Goal: Task Accomplishment & Management: Complete application form

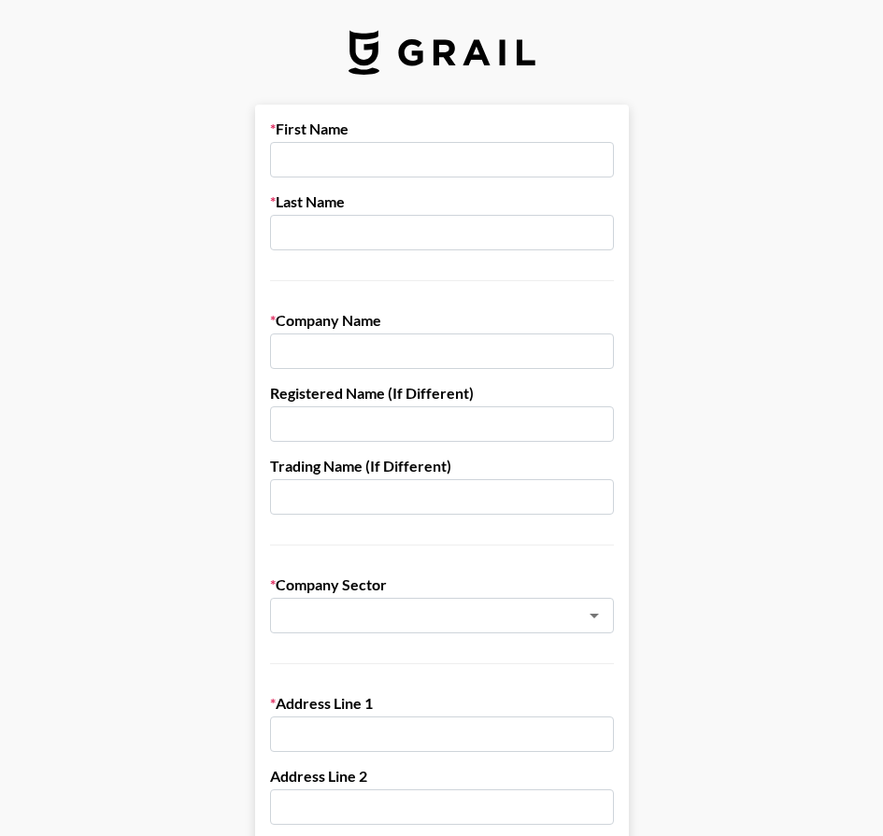
click at [445, 159] on input "text" at bounding box center [442, 159] width 344 height 35
type input "[PERSON_NAME]"
click at [360, 230] on input "text" at bounding box center [442, 232] width 344 height 35
type input "stella"
click at [505, 342] on input "text" at bounding box center [442, 350] width 344 height 35
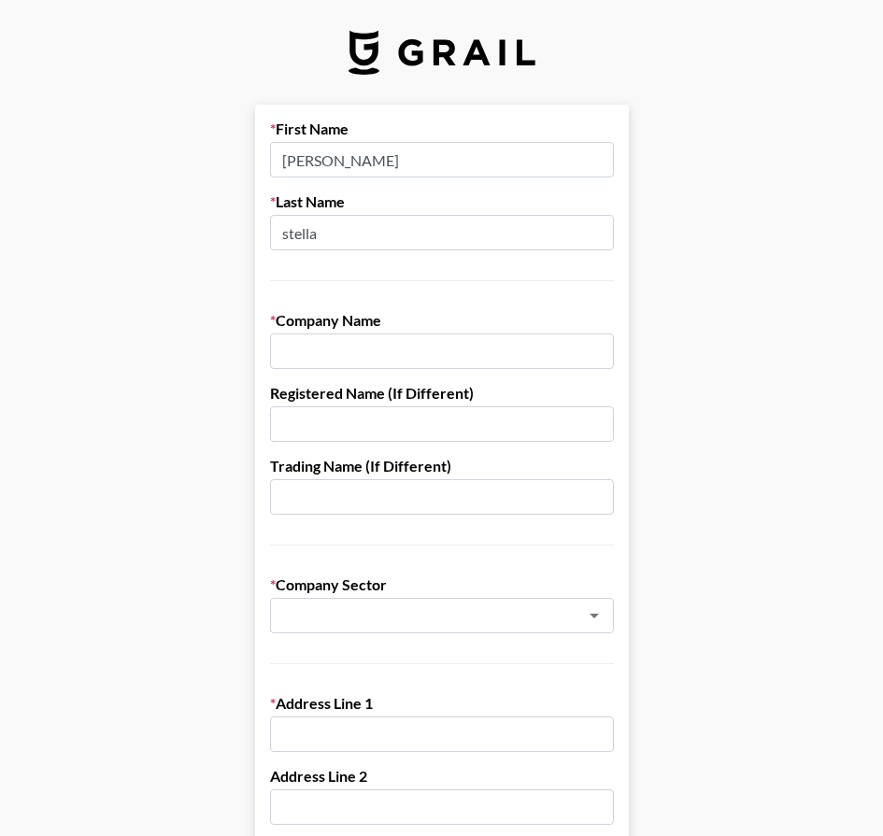
paste input "HONG KONG PENNY BUYING TECH CO . , LIMITED"
type input "HONG KONG PENNY BUYING TECH CO . , LIMITED"
click at [484, 414] on input "text" at bounding box center [442, 423] width 344 height 35
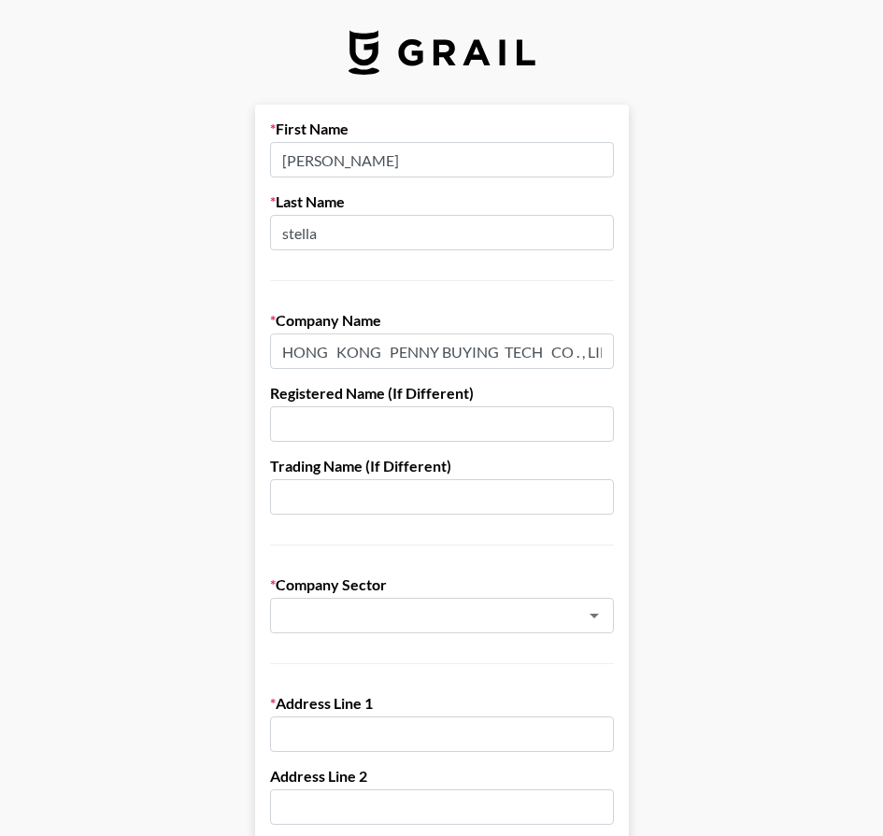
paste input "HONG KONG PENNY BUYING TECH CO . , LIMITED"
type input "HONG KONG PENNY BUYING TECH CO . , LIMITED"
drag, startPoint x: 611, startPoint y: 431, endPoint x: 256, endPoint y: 504, distance: 362.5
click at [403, 485] on input "text" at bounding box center [442, 496] width 344 height 35
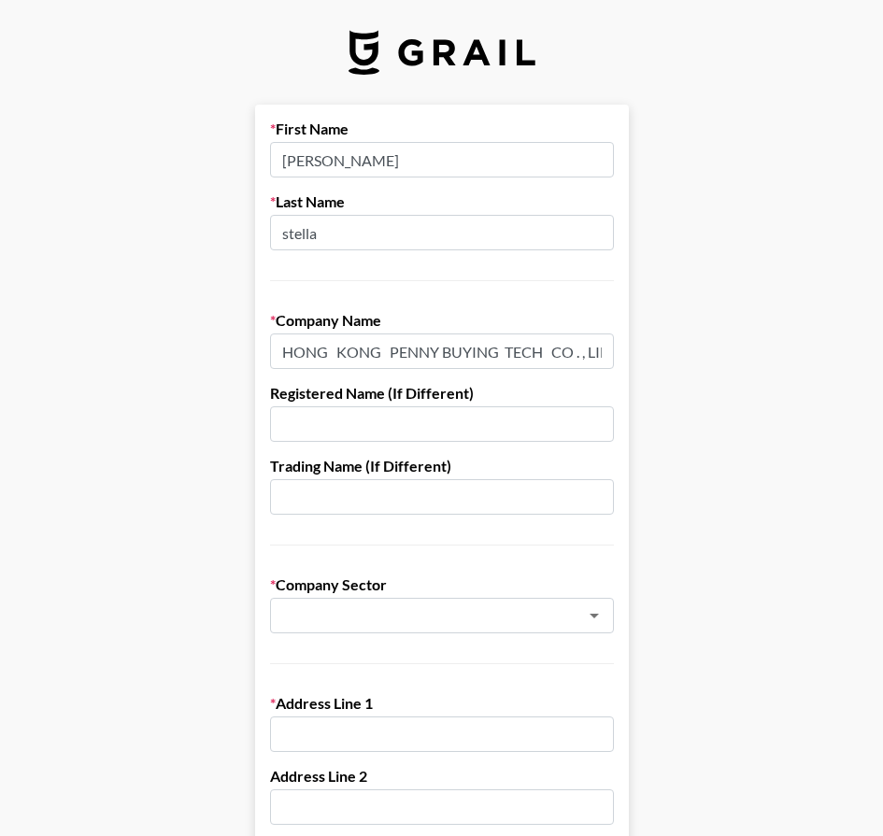
click at [495, 339] on input "HONG KONG PENNY BUYING TECH CO . , LIMITED" at bounding box center [442, 350] width 344 height 35
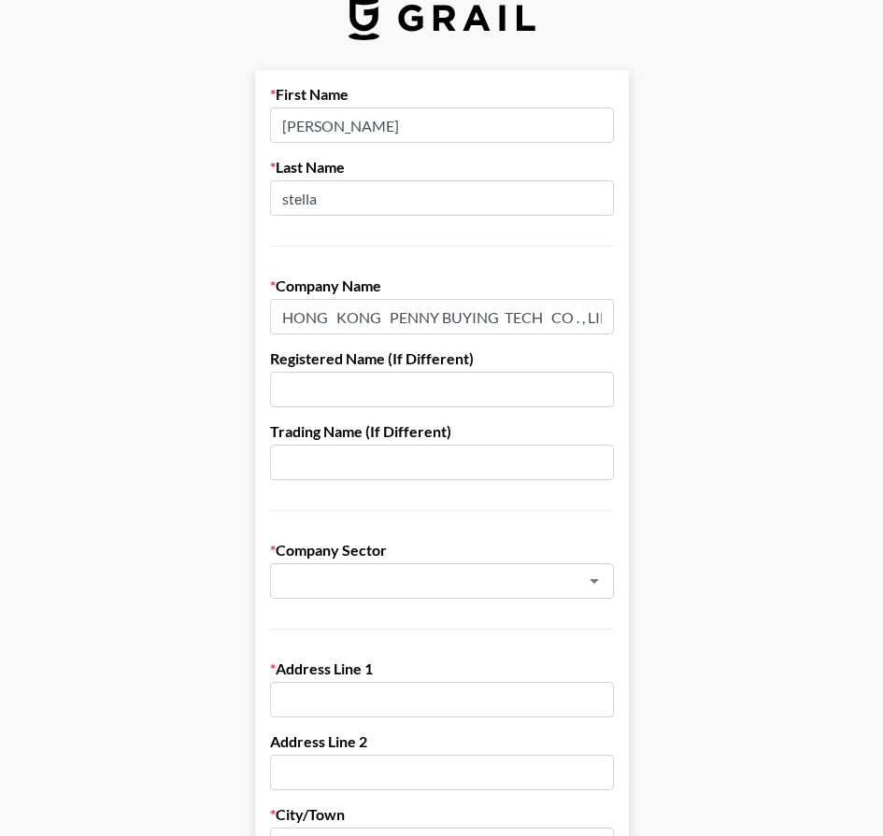
scroll to position [93, 0]
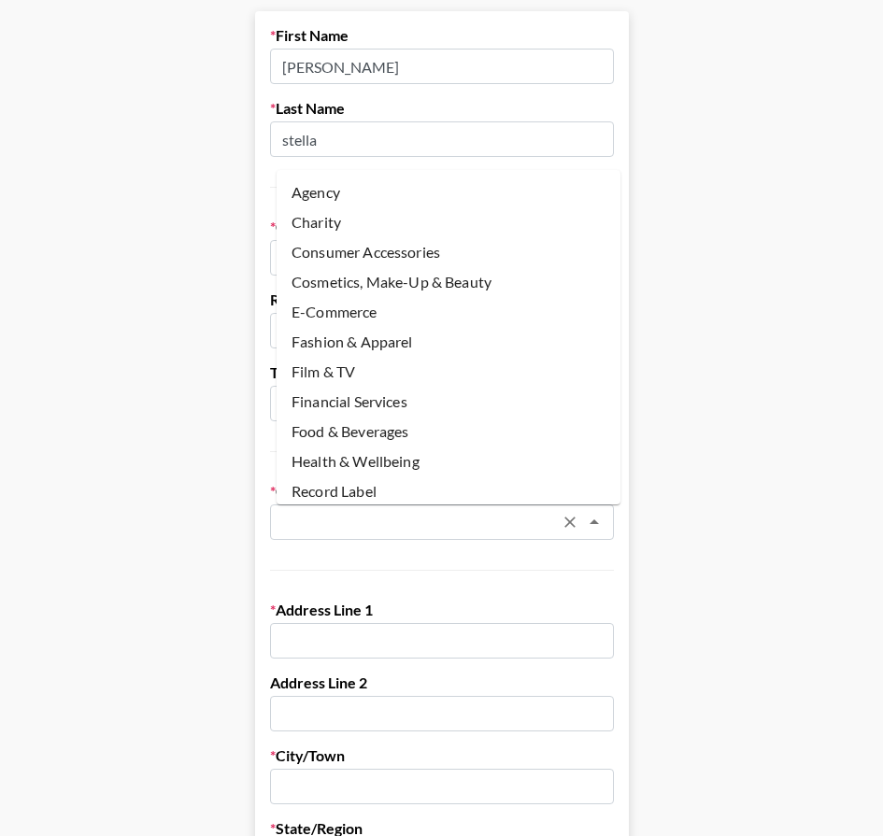
click at [400, 522] on input "text" at bounding box center [417, 522] width 272 height 21
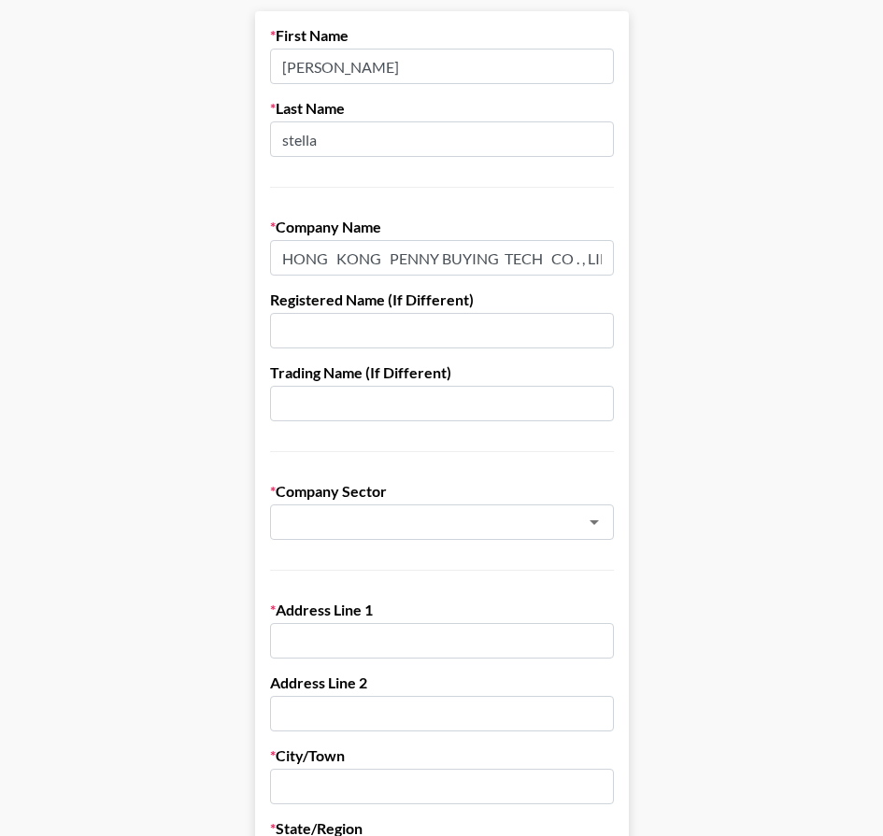
click at [432, 568] on form "First Name [PERSON_NAME] Last Name stella Company Name HONG KONG PENNY BUYING T…" at bounding box center [442, 817] width 374 height 1613
click at [472, 535] on div "​" at bounding box center [442, 521] width 344 height 35
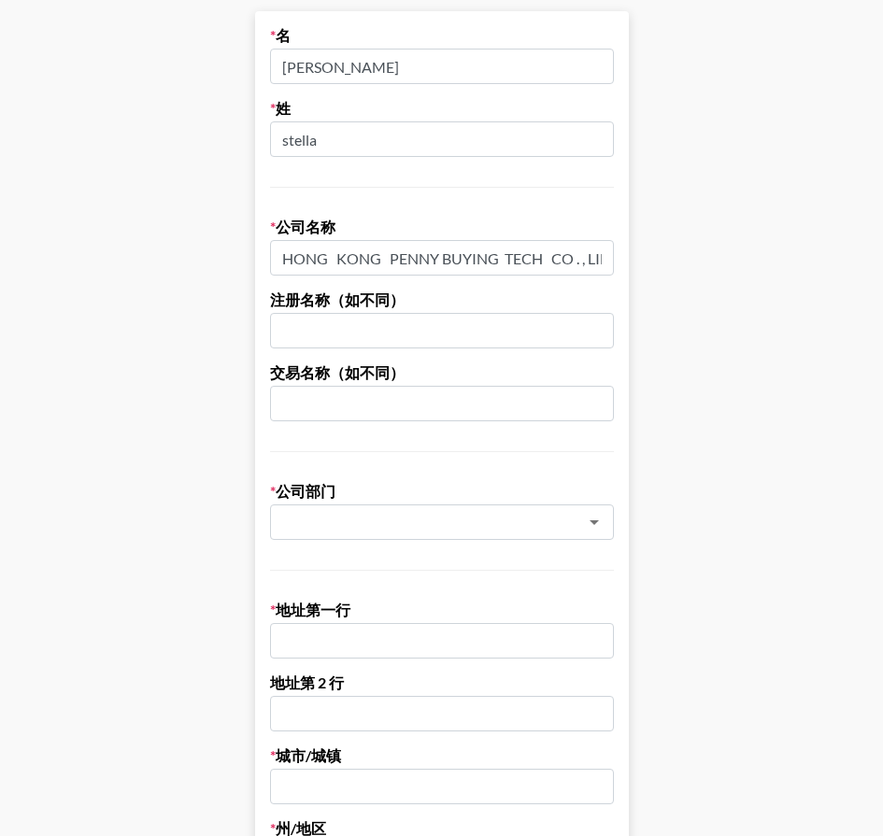
click at [477, 540] on form "名 xiao 姓 stella 公司名称 HONG KONG [PERSON_NAME] BUYING TECH CO . , LIMITED 注册名称（如不…" at bounding box center [442, 791] width 374 height 1561
click at [601, 528] on icon "打开" at bounding box center [594, 522] width 22 height 22
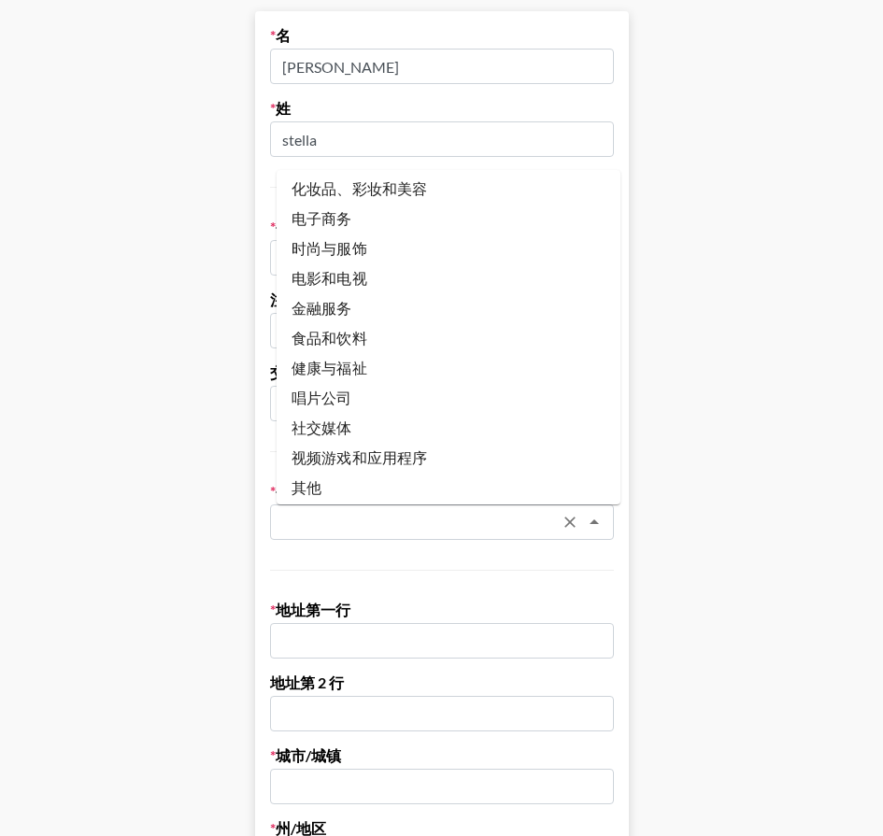
scroll to position [0, 0]
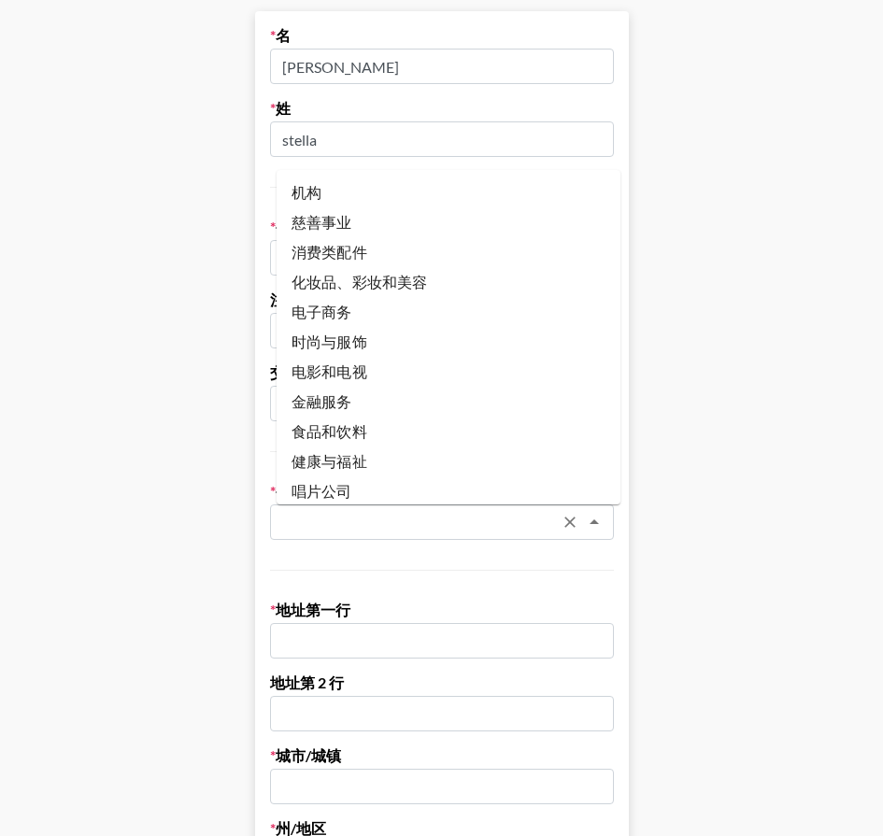
click at [378, 345] on li "时尚与服饰" at bounding box center [448, 342] width 344 height 30
type input "Fashion & Apparel"
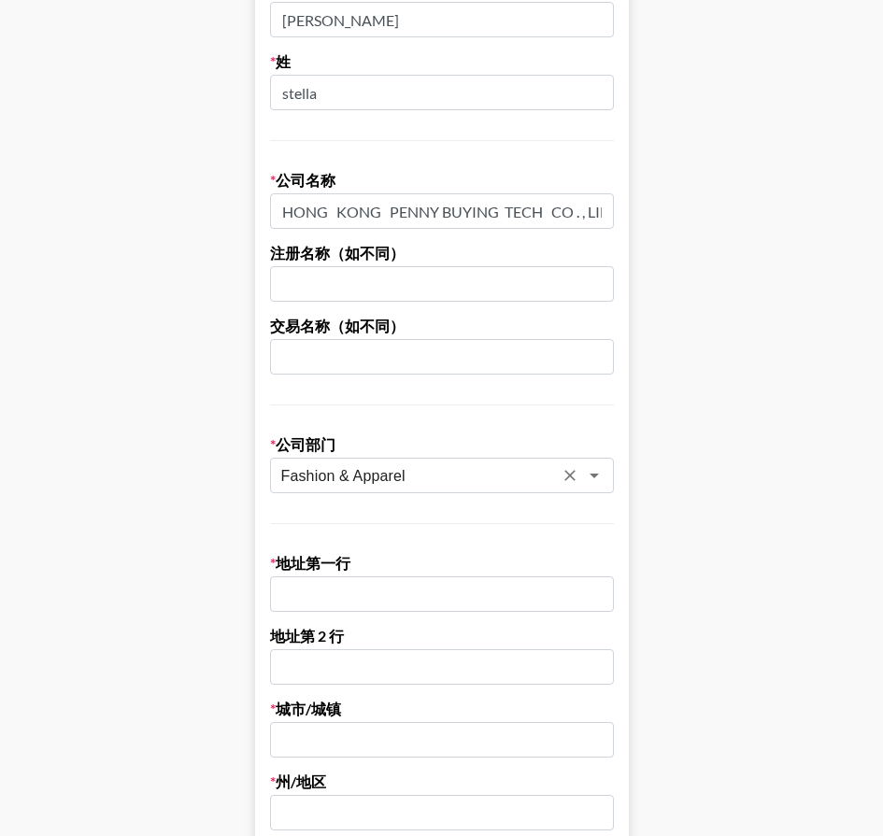
scroll to position [187, 0]
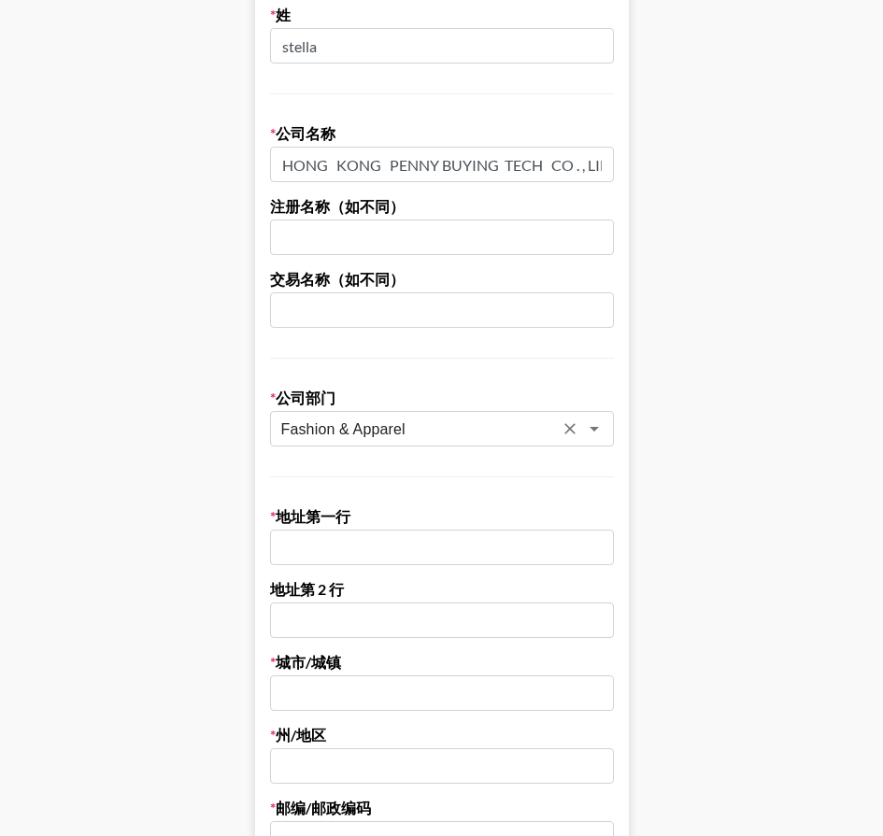
click at [389, 552] on input "text" at bounding box center [442, 547] width 344 height 35
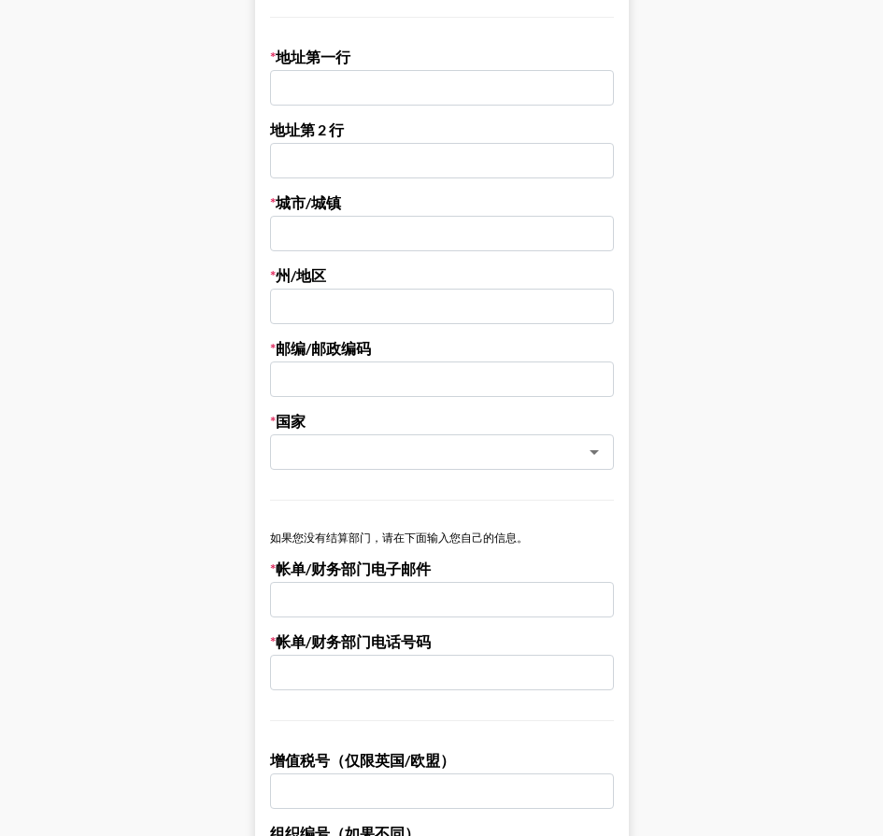
scroll to position [654, 0]
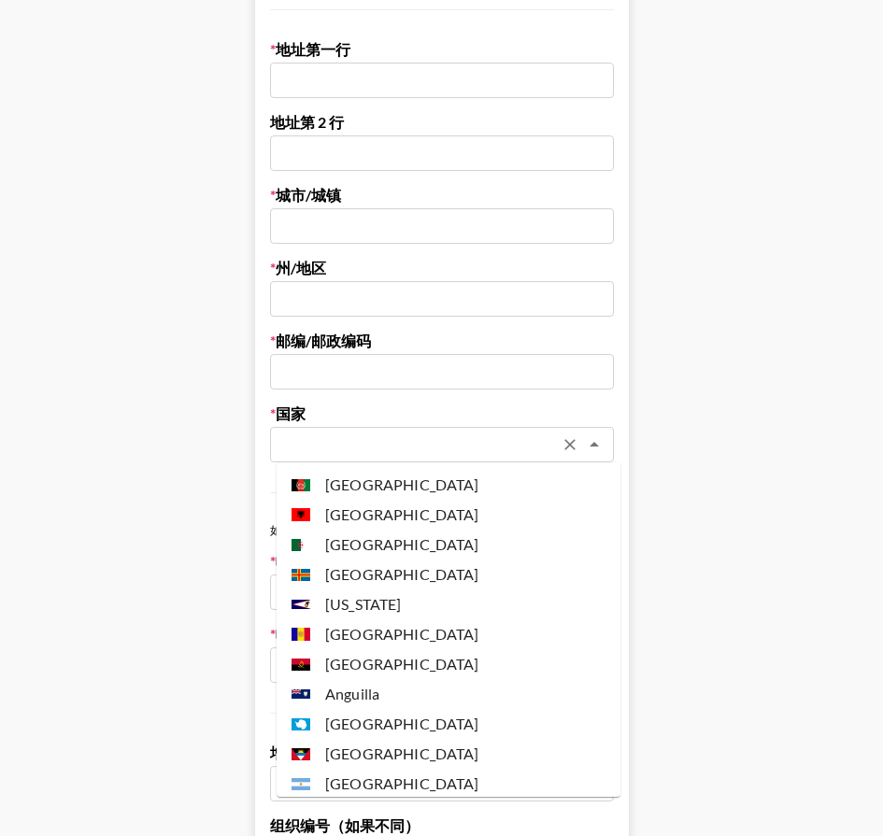
click at [453, 443] on input "text" at bounding box center [417, 444] width 272 height 21
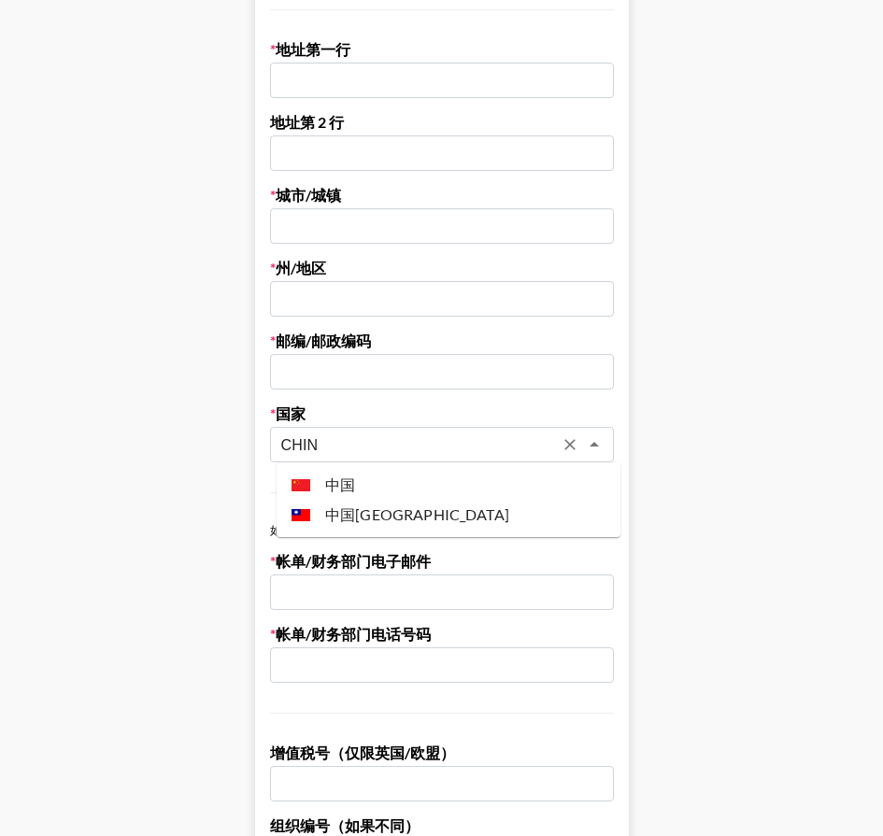
click at [415, 496] on li "中国" at bounding box center [448, 485] width 344 height 30
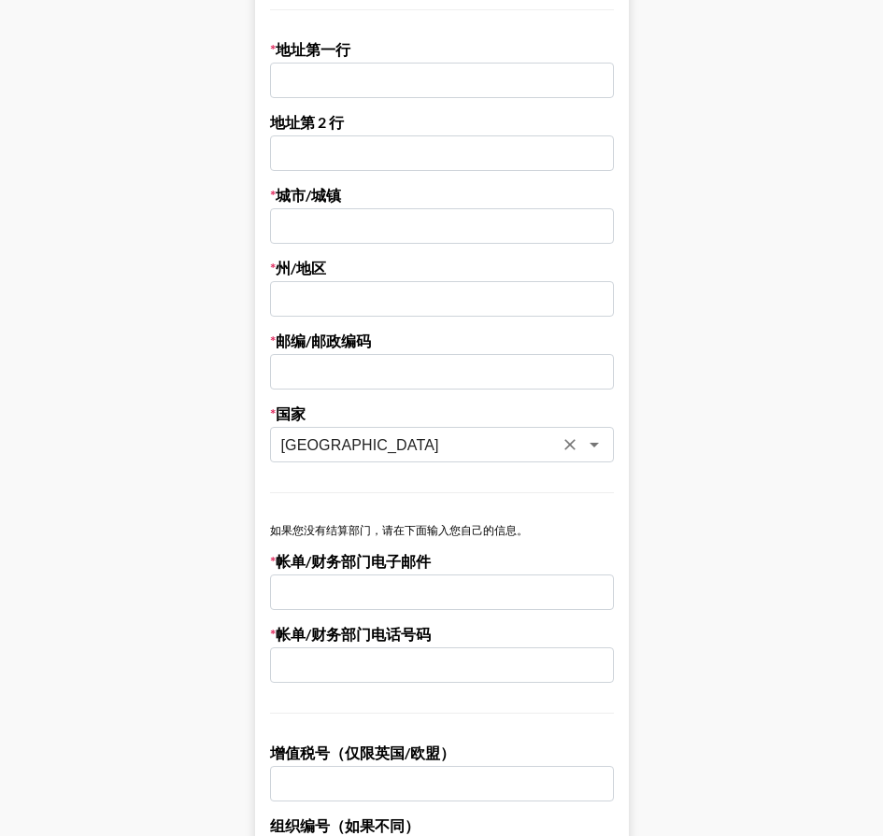
type input "[GEOGRAPHIC_DATA]"
click at [402, 363] on input "text" at bounding box center [442, 371] width 344 height 35
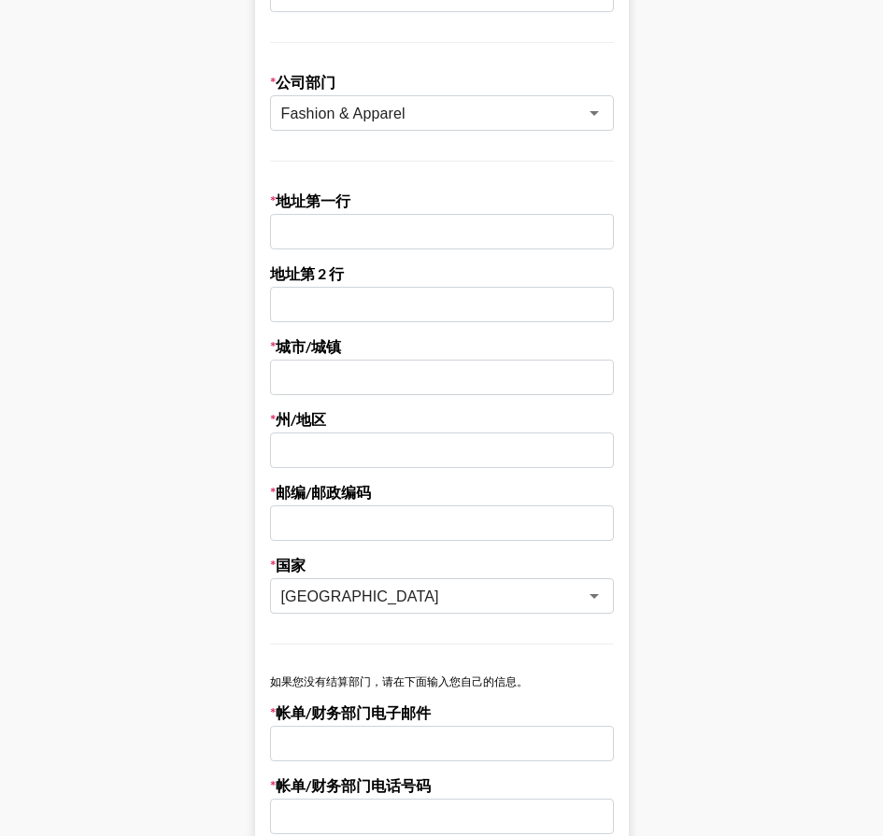
scroll to position [467, 0]
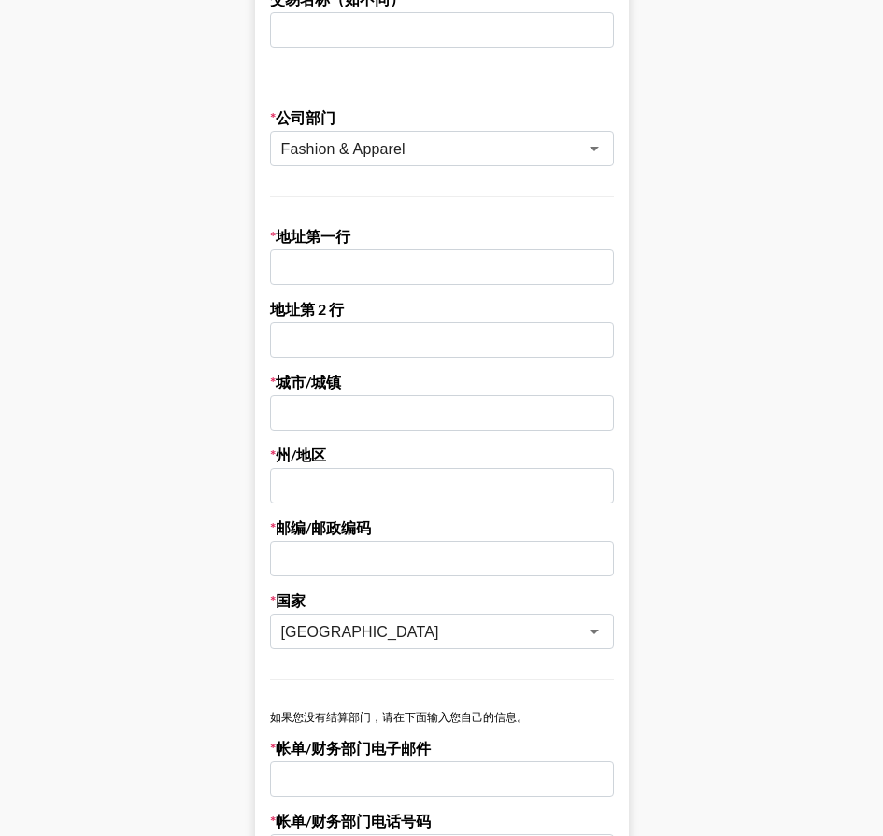
click at [405, 261] on input "text" at bounding box center [442, 266] width 344 height 35
click at [293, 560] on input "text" at bounding box center [442, 558] width 344 height 35
click at [382, 270] on input "text" at bounding box center [442, 266] width 344 height 35
click at [350, 565] on input "text" at bounding box center [442, 558] width 344 height 35
type input "510000"
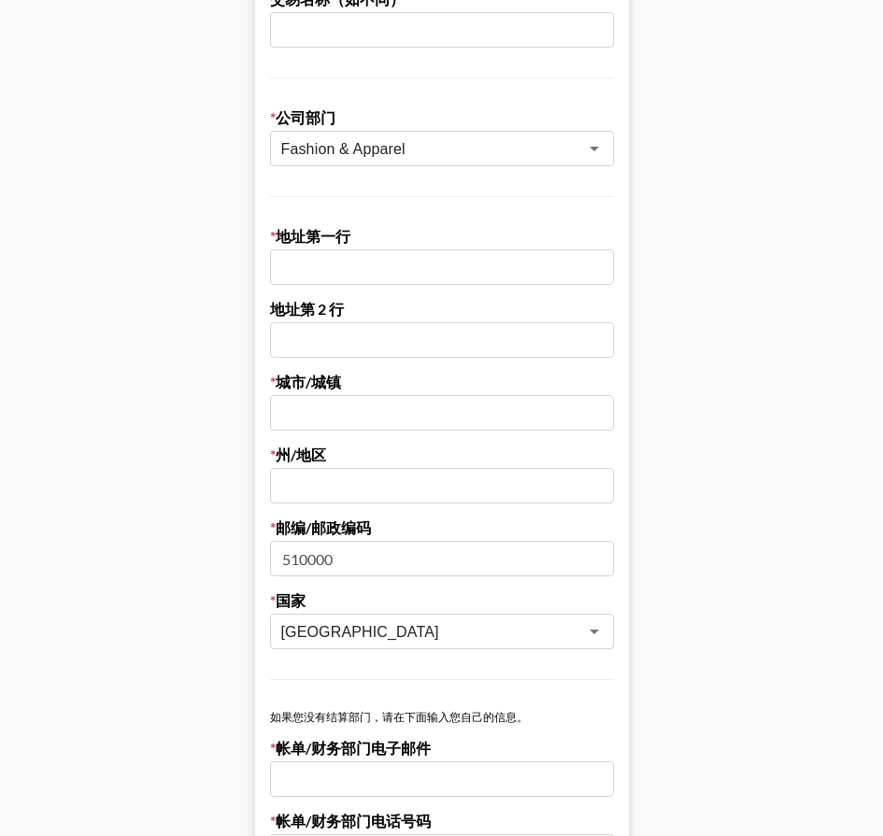
click at [390, 485] on input "text" at bounding box center [442, 485] width 344 height 35
click at [397, 408] on input "text" at bounding box center [442, 412] width 344 height 35
drag, startPoint x: 398, startPoint y: 482, endPoint x: 258, endPoint y: 498, distance: 141.0
click at [258, 498] on main "名 xiao 姓 [PERSON_NAME] 公司名称 HONG KONG [PERSON_NAME] BUYING TECH CO . , LIMITED …" at bounding box center [441, 418] width 853 height 1561
type input "G"
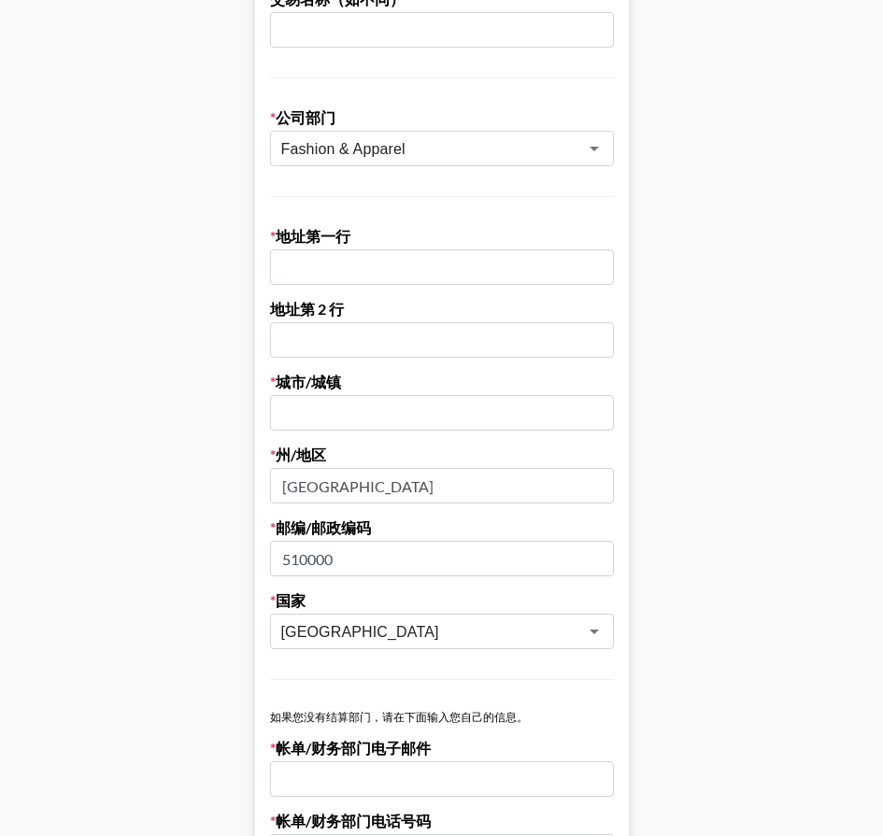
type input "[GEOGRAPHIC_DATA]"
click at [334, 424] on input "text" at bounding box center [442, 412] width 344 height 35
type input "[GEOGRAPHIC_DATA]"
click at [360, 260] on input "text" at bounding box center [442, 266] width 344 height 35
type input "PANYUQU, HANXICHAGNLONG"
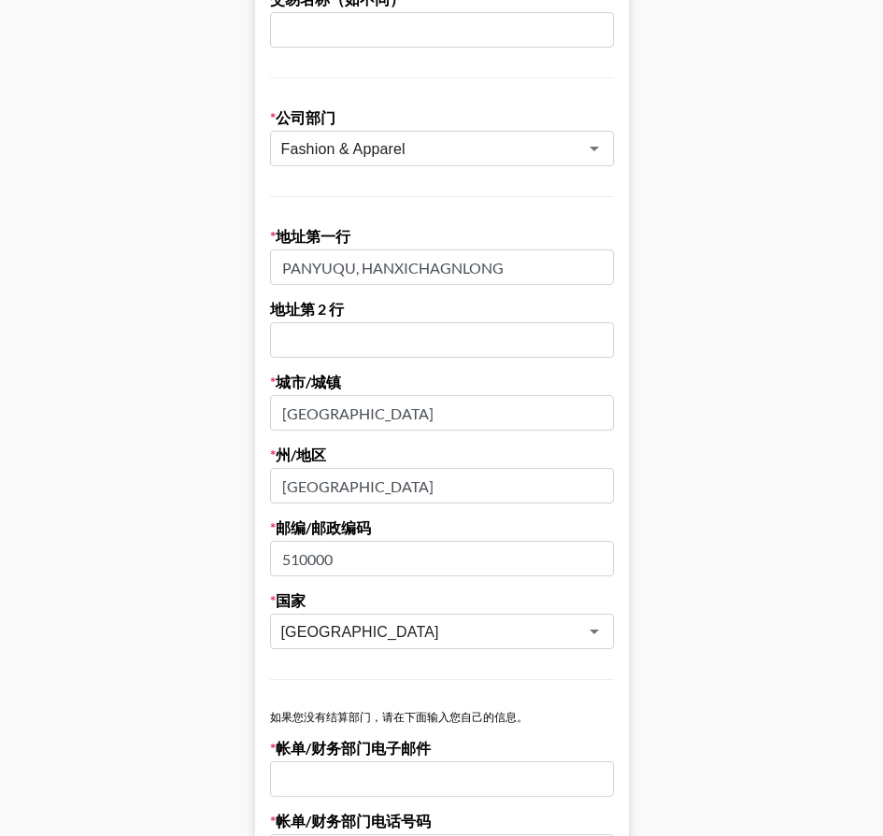
click at [629, 268] on form "名 xiao 姓 stella 公司名称 HONG KONG [PERSON_NAME] BUYING TECH CO . , LIMITED 注册名称（如不…" at bounding box center [442, 418] width 374 height 1561
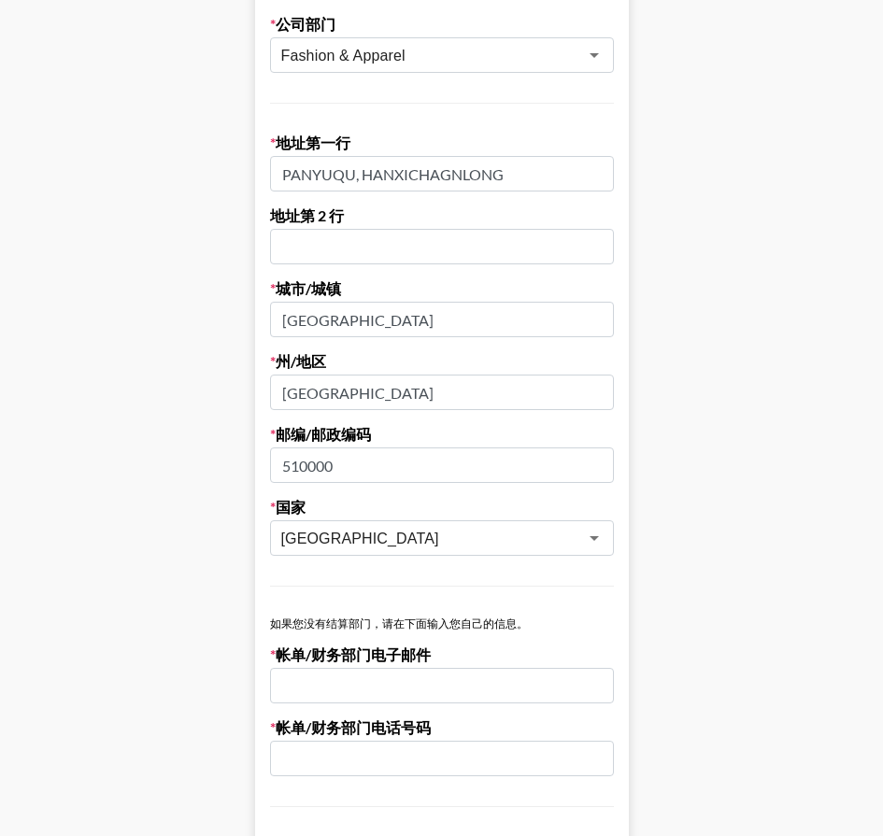
scroll to position [747, 0]
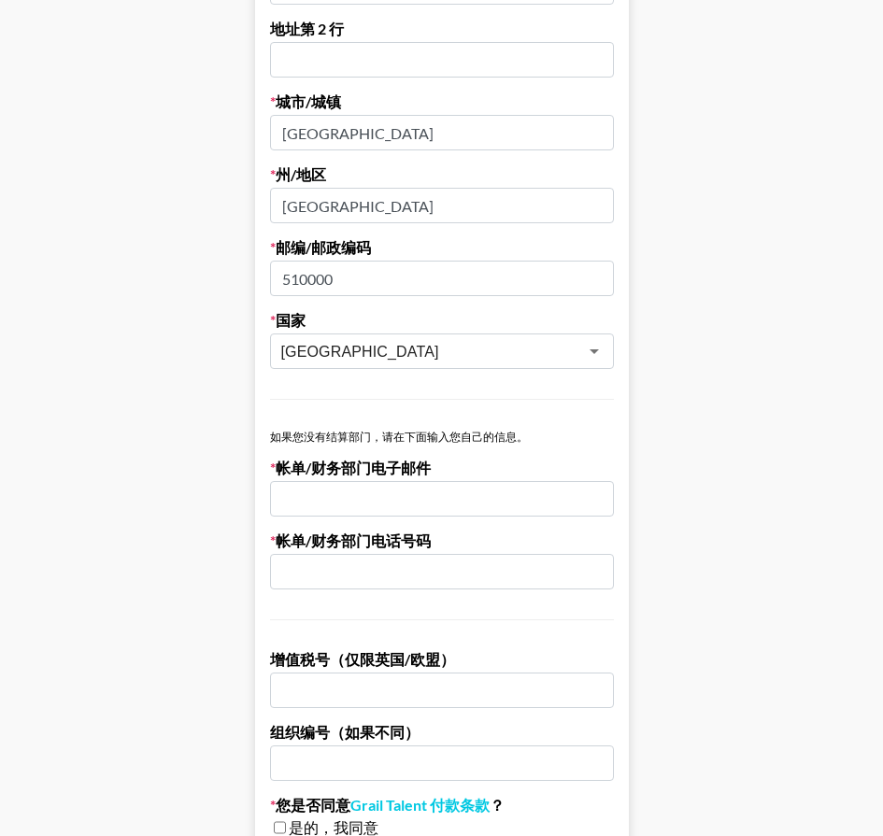
click at [390, 514] on input "email" at bounding box center [442, 498] width 344 height 35
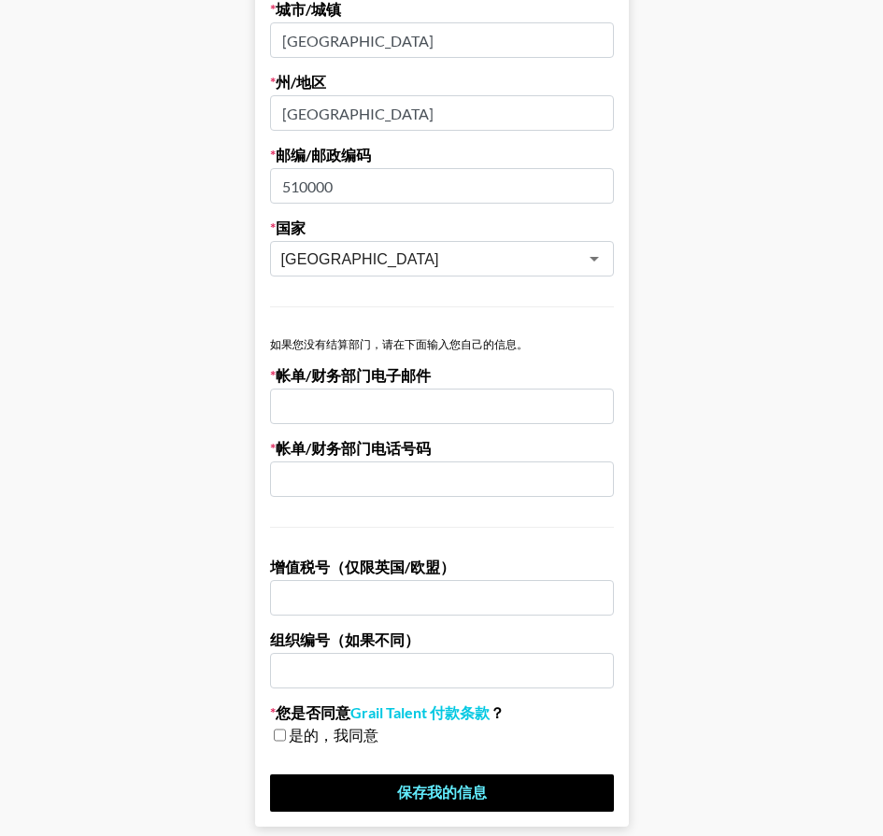
scroll to position [841, 0]
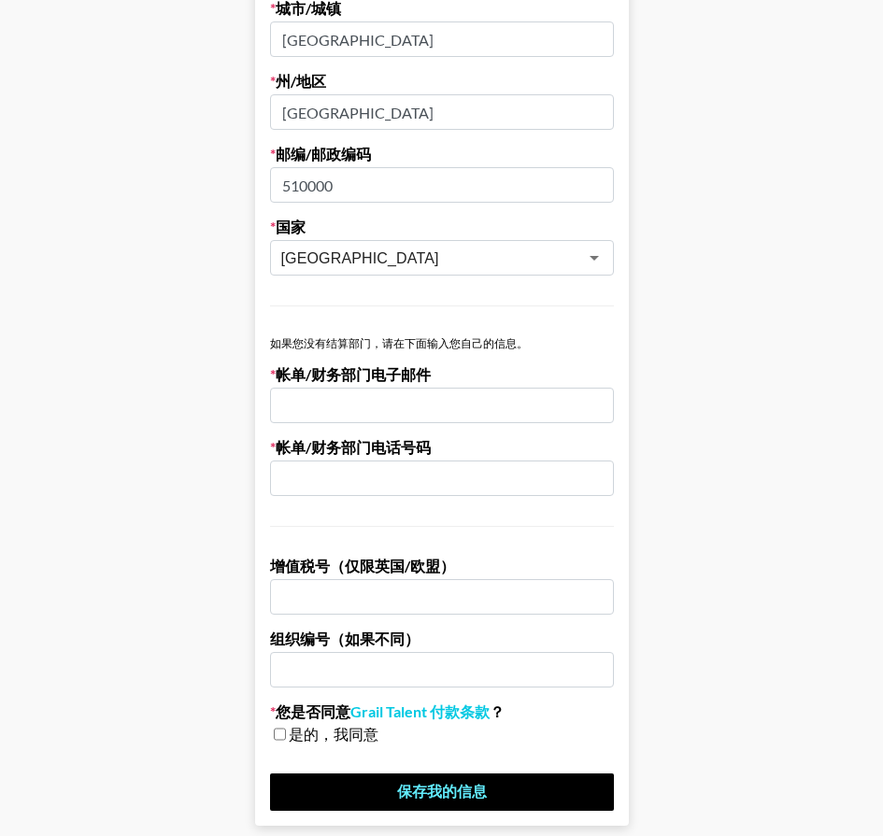
click at [308, 731] on font "是的，我同意" at bounding box center [334, 734] width 90 height 18
click at [281, 737] on input "checkbox" at bounding box center [280, 734] width 12 height 13
checkbox input "true"
click at [376, 413] on input "email" at bounding box center [442, 405] width 344 height 35
click at [370, 419] on input "email" at bounding box center [442, 405] width 344 height 35
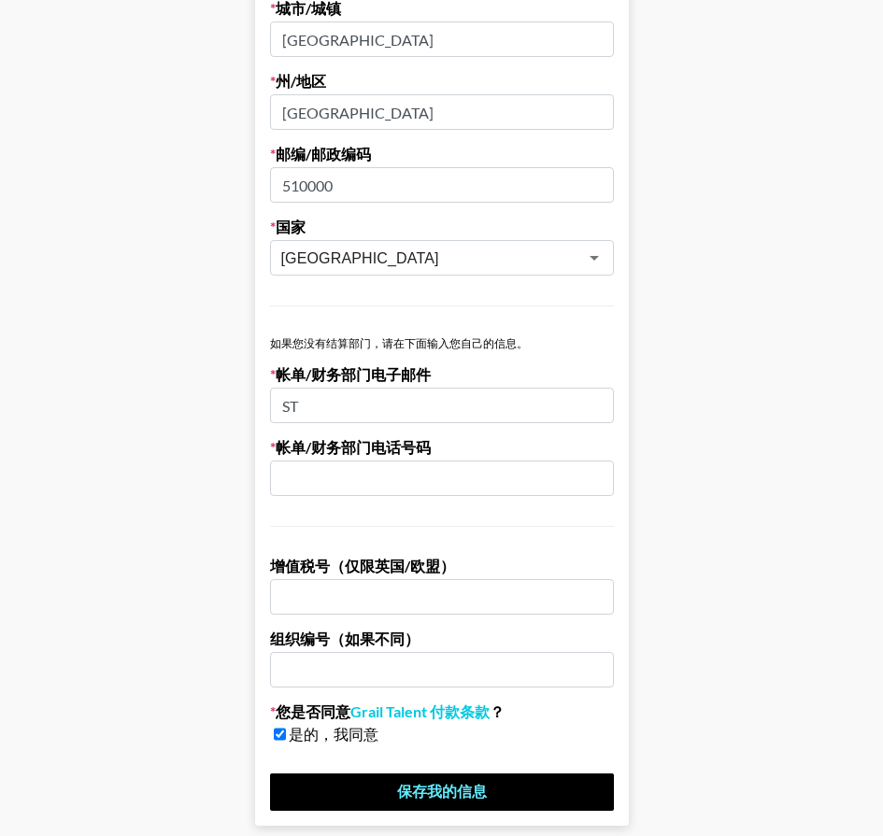
type input "S"
click at [389, 466] on input "text" at bounding box center [442, 477] width 344 height 35
click at [428, 406] on input "email" at bounding box center [442, 405] width 344 height 35
paste input "[EMAIL_ADDRESS][DOMAIN_NAME]"
type input "[EMAIL_ADDRESS][DOMAIN_NAME]"
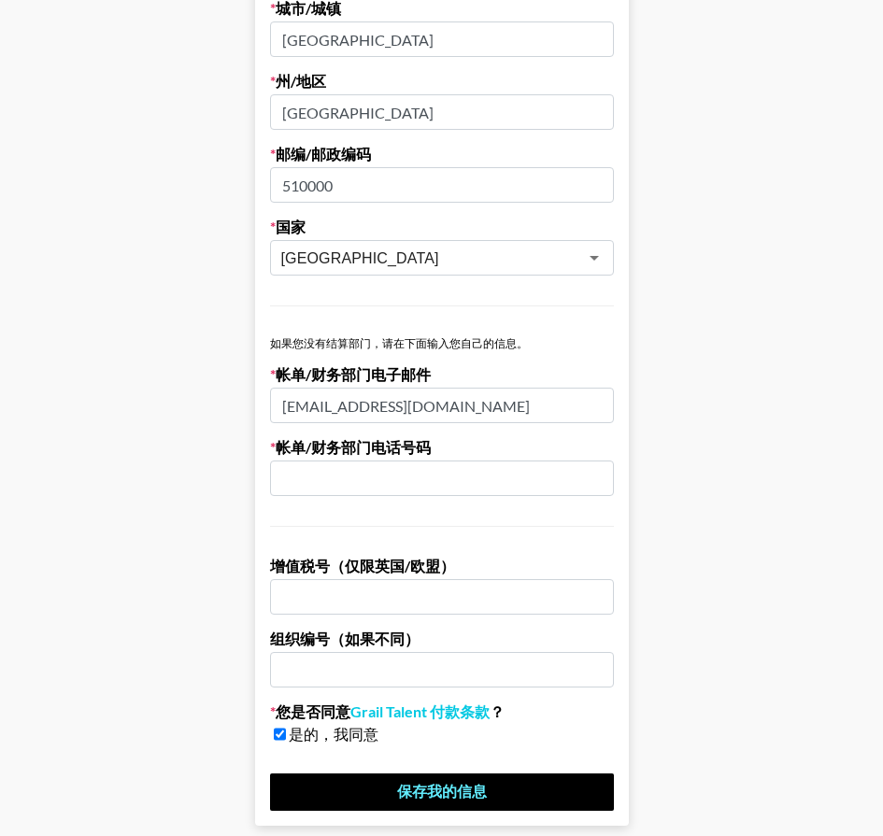
click at [395, 483] on input "text" at bounding box center [442, 477] width 344 height 35
click at [521, 481] on input "+86" at bounding box center [442, 477] width 344 height 35
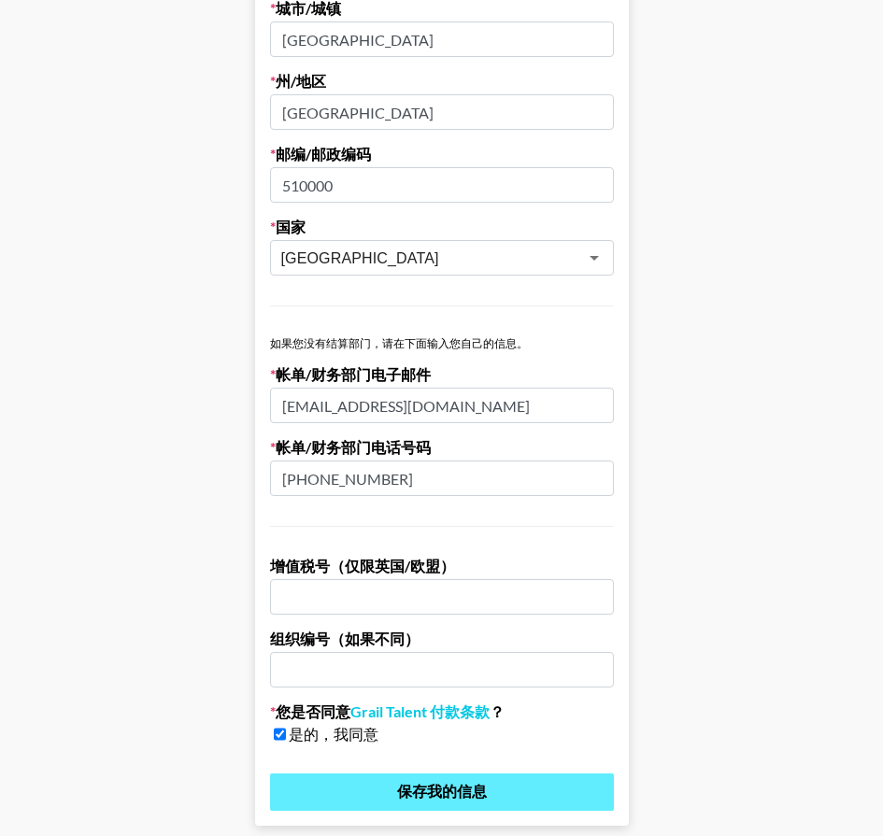
type input "[PHONE_NUMBER]"
click at [481, 800] on input "保存我的信息" at bounding box center [442, 791] width 344 height 37
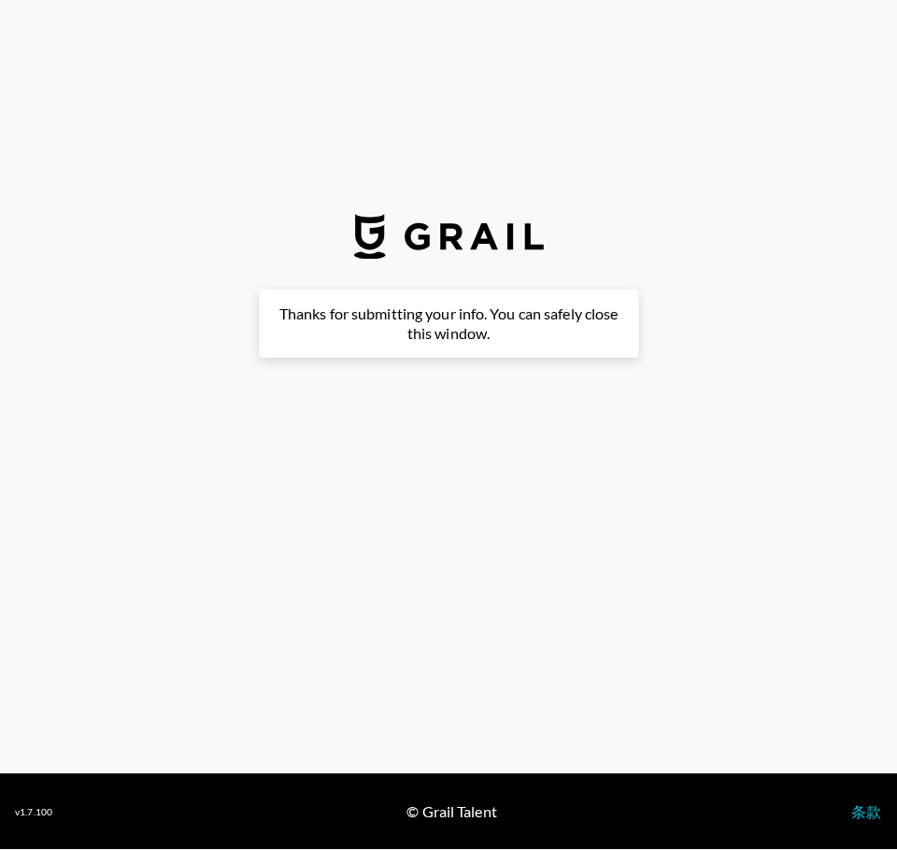
scroll to position [0, 0]
